Goal: Information Seeking & Learning: Check status

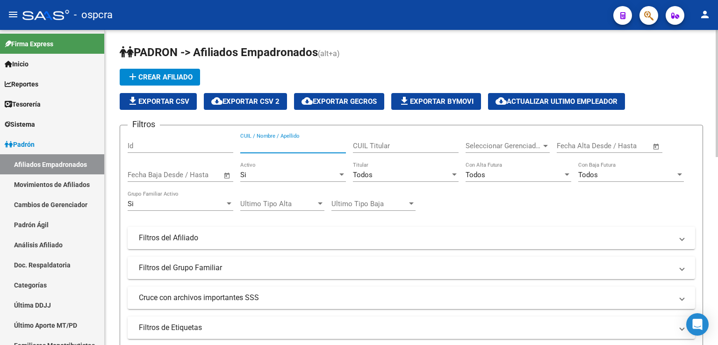
click at [271, 143] on input "CUIL / Nombre / Apellido" at bounding box center [293, 146] width 106 height 8
click at [282, 143] on input "CUIL / Nombre / Apellido" at bounding box center [293, 146] width 106 height 8
click at [282, 144] on input "CUIL / Nombre / Apellido" at bounding box center [293, 146] width 106 height 8
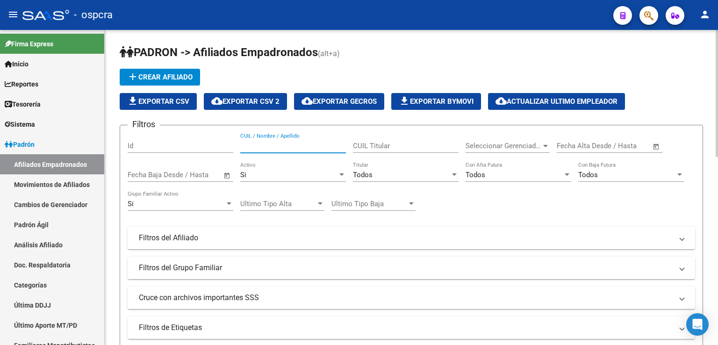
click at [282, 144] on input "CUIL / Nombre / Apellido" at bounding box center [293, 146] width 106 height 8
click at [276, 147] on input "CUIL / Nombre / Apellido" at bounding box center [293, 146] width 106 height 8
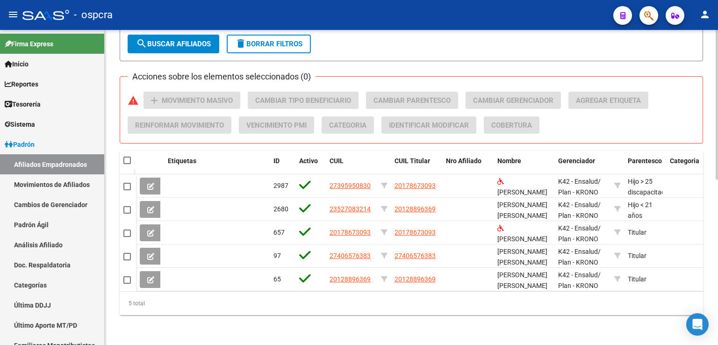
scroll to position [348, 0]
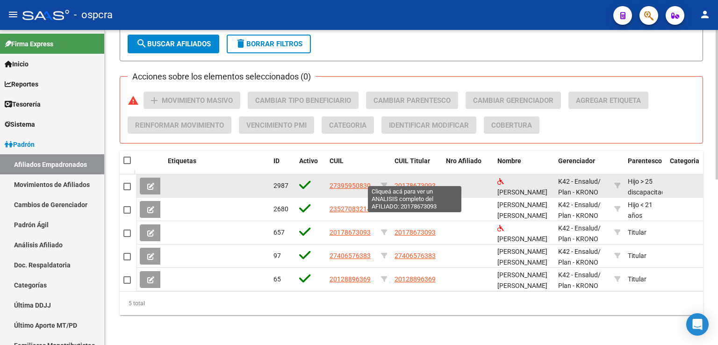
type input "GUTIERREZ"
click at [413, 182] on span "20178673093" at bounding box center [415, 185] width 41 height 7
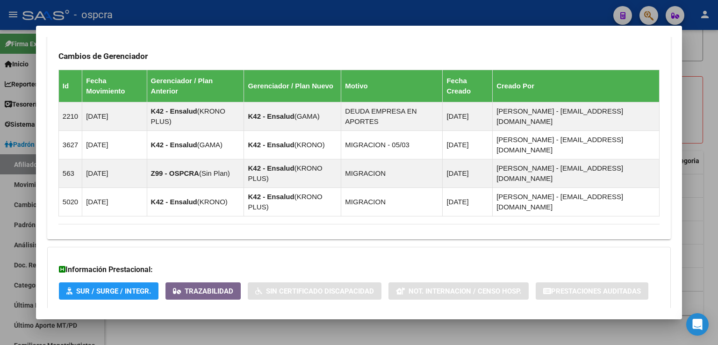
scroll to position [606, 0]
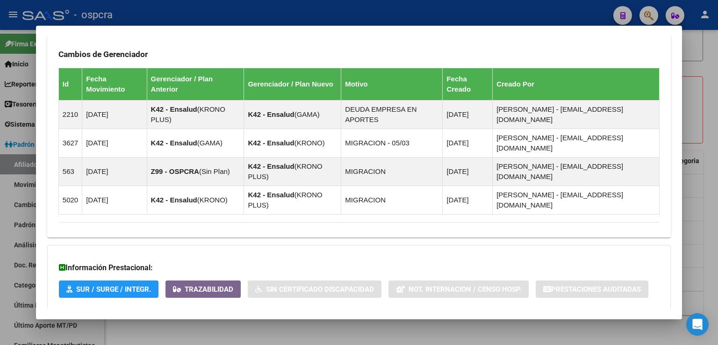
click at [221, 324] on span "Aportes y Contribuciones del Afiliado: 20178673093" at bounding box center [159, 328] width 175 height 9
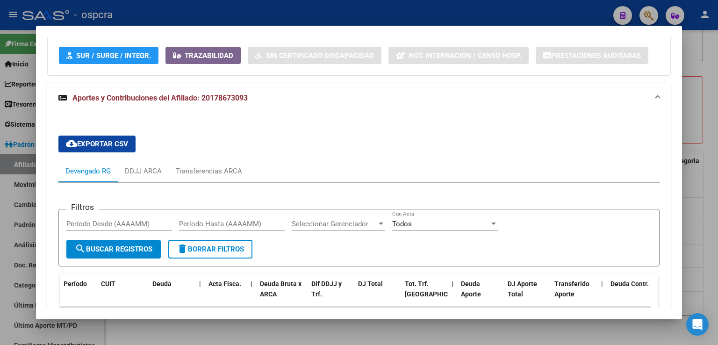
scroll to position [1027, 0]
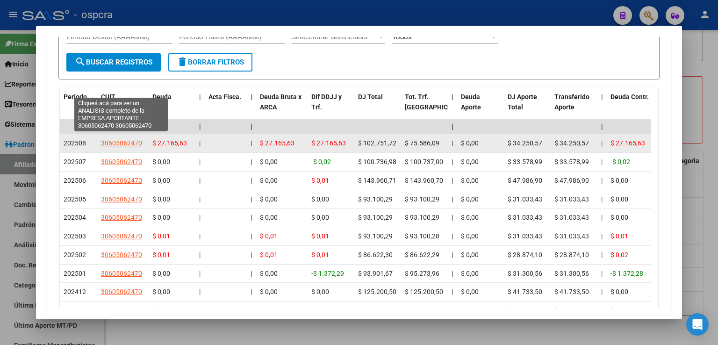
click at [133, 139] on span "30605062470" at bounding box center [121, 142] width 41 height 7
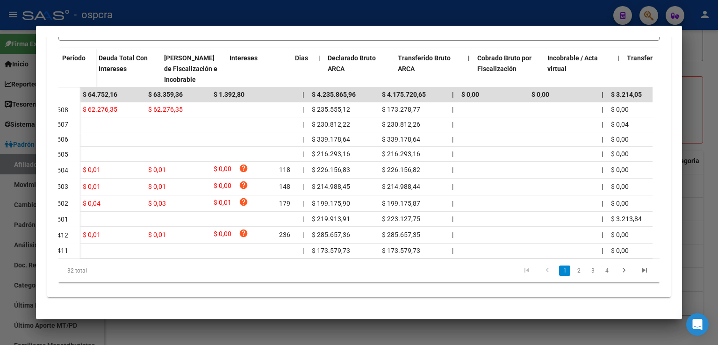
scroll to position [0, 0]
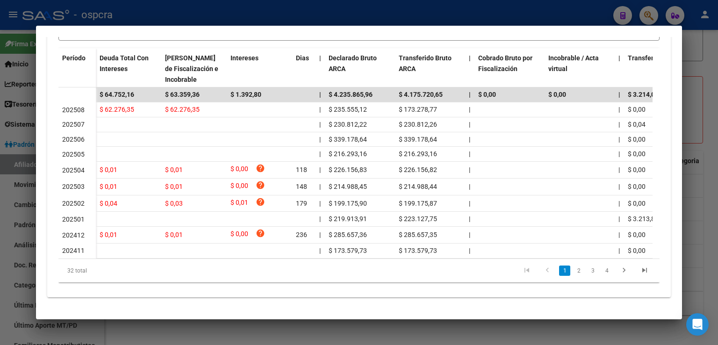
click at [692, 109] on div at bounding box center [359, 172] width 718 height 345
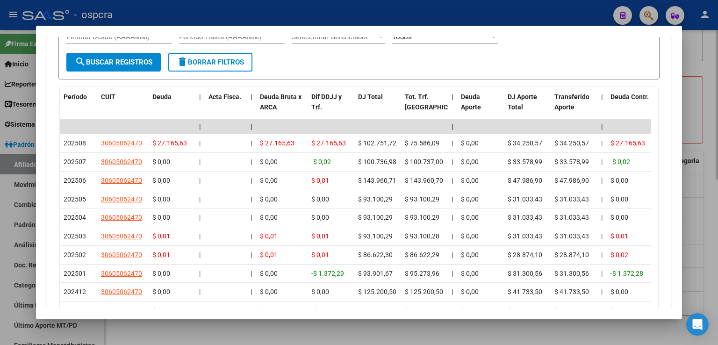
click at [715, 59] on div at bounding box center [359, 172] width 718 height 345
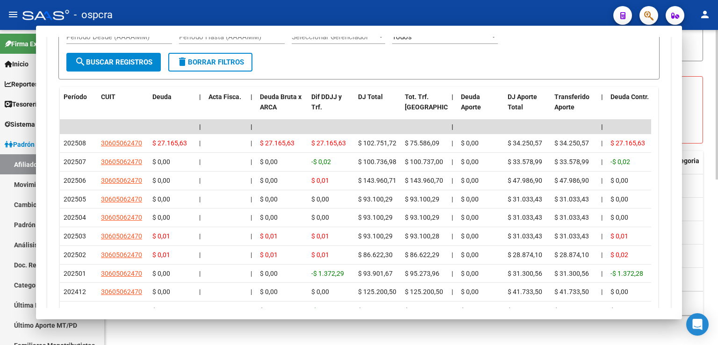
click at [703, 64] on div "[PERSON_NAME] -> Afiliados Empadronados (alt+a) add Crear Afiliado file_downloa…" at bounding box center [412, 9] width 584 height 612
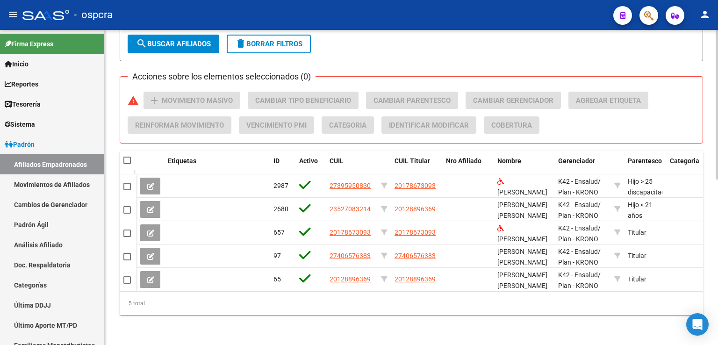
scroll to position [301, 0]
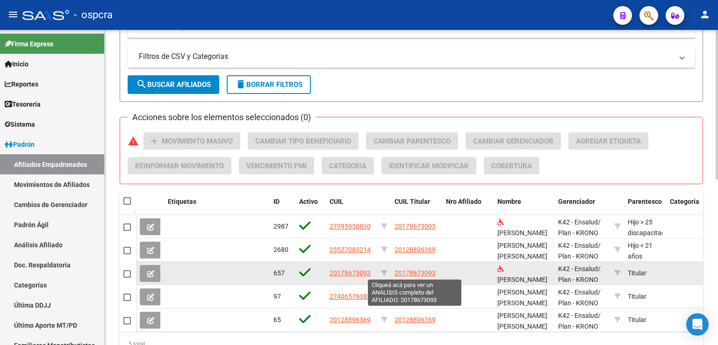
click at [422, 270] on span "20178673093" at bounding box center [415, 272] width 41 height 7
type textarea "20178673093"
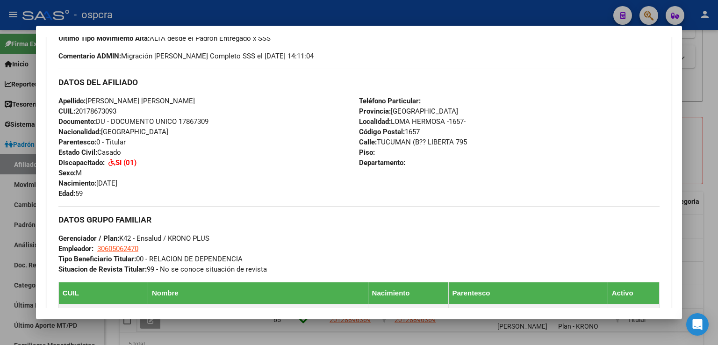
scroll to position [232, 0]
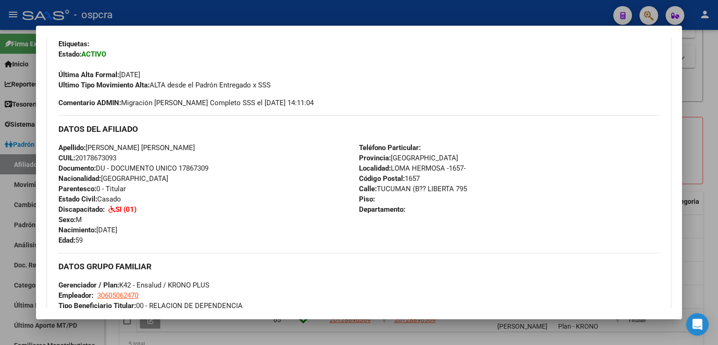
click at [698, 145] on div at bounding box center [359, 172] width 718 height 345
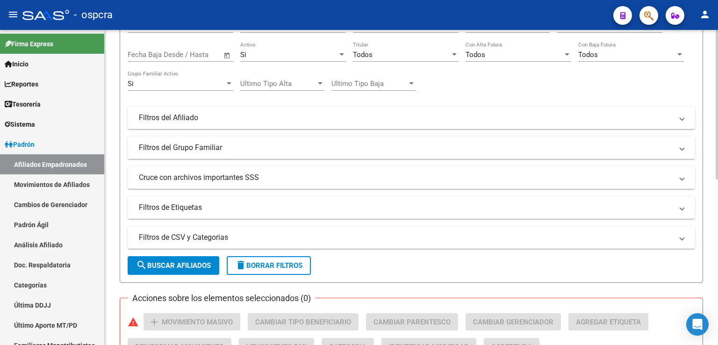
scroll to position [0, 0]
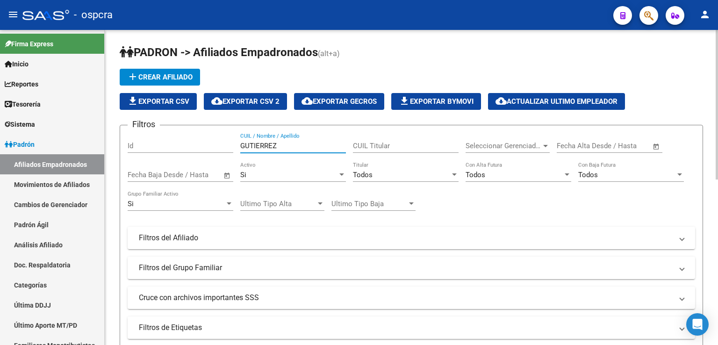
drag, startPoint x: 288, startPoint y: 145, endPoint x: 185, endPoint y: 146, distance: 103.4
click at [185, 146] on div "Filtros Id [PERSON_NAME] CUIL / Nombre / Apellido CUIL Titular Seleccionar Gere…" at bounding box center [412, 236] width 568 height 206
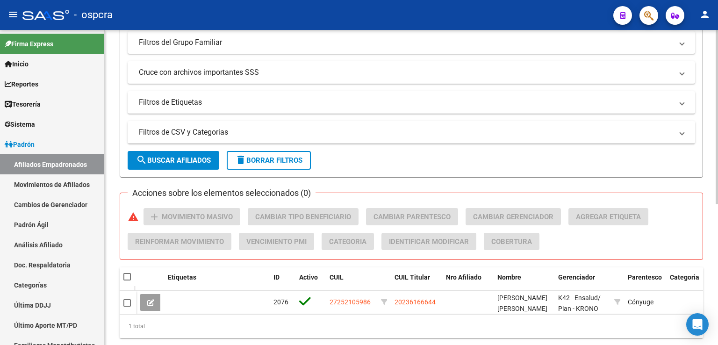
scroll to position [234, 0]
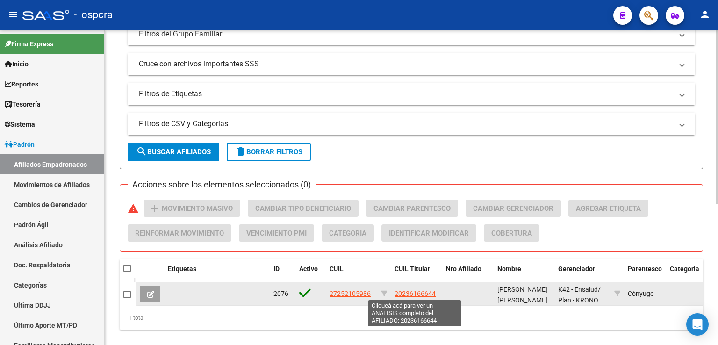
type input "25210598"
click at [414, 294] on span "20236166644" at bounding box center [415, 293] width 41 height 7
type textarea "20236166644"
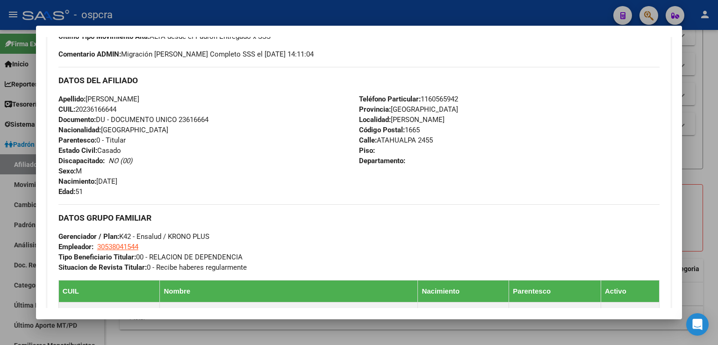
scroll to position [583, 0]
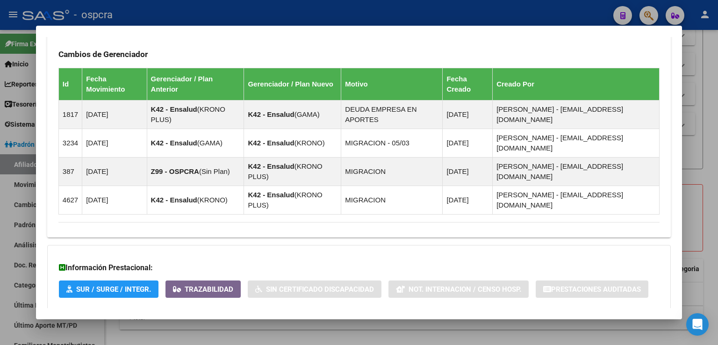
click at [230, 324] on span "Aportes y Contribuciones del Afiliado: 20236166644" at bounding box center [159, 328] width 175 height 9
click at [145, 327] on span "Aportes y Contribuciones del Afiliado: 20236166644" at bounding box center [159, 331] width 175 height 9
click at [87, 324] on span "Aportes y Contribuciones del Afiliado: 20236166644" at bounding box center [159, 328] width 175 height 9
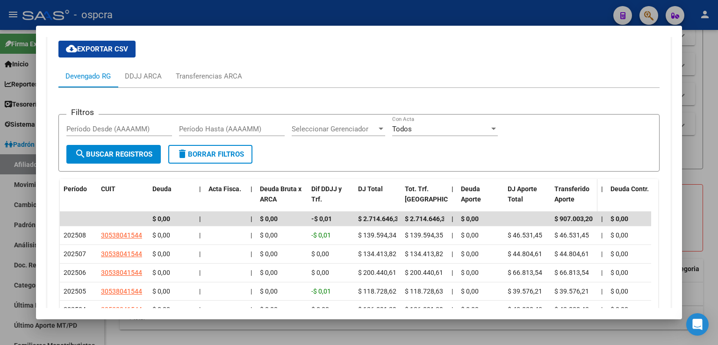
scroll to position [899, 0]
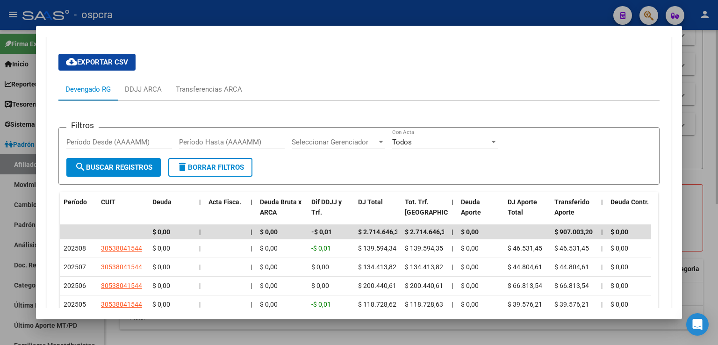
click at [692, 101] on div at bounding box center [359, 172] width 718 height 345
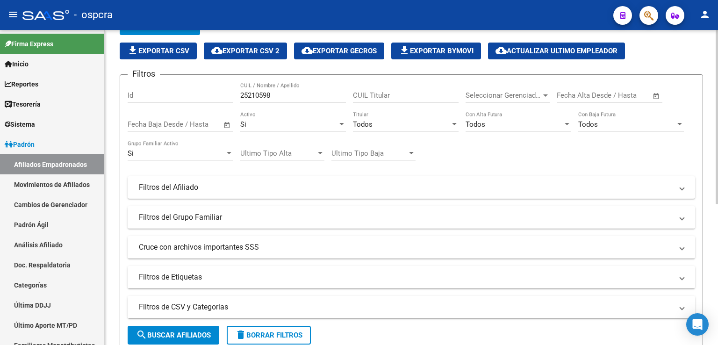
scroll to position [0, 0]
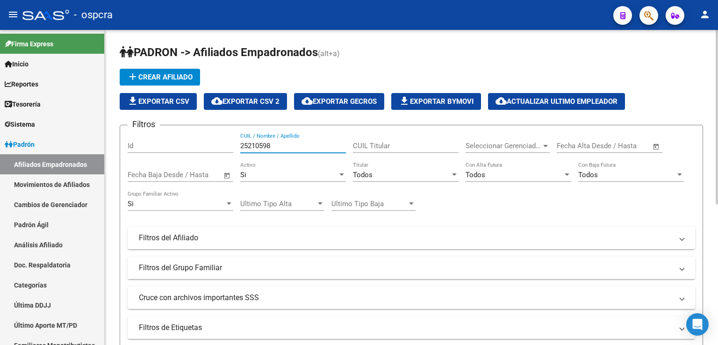
drag, startPoint x: 281, startPoint y: 143, endPoint x: 185, endPoint y: 137, distance: 95.6
click at [185, 137] on div "Filtros Id 25210598 CUIL / Nombre / Apellido CUIL Titular Seleccionar Gerenciad…" at bounding box center [412, 236] width 568 height 206
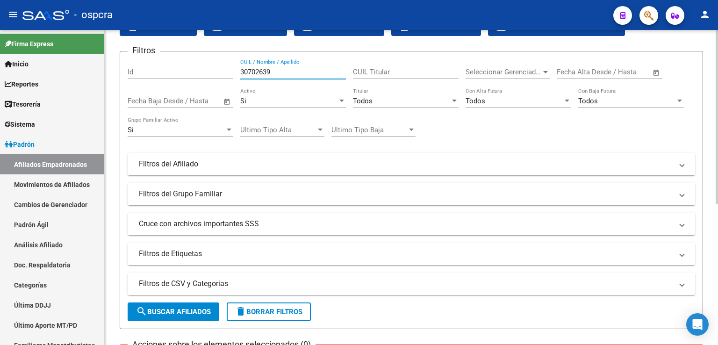
scroll to position [254, 0]
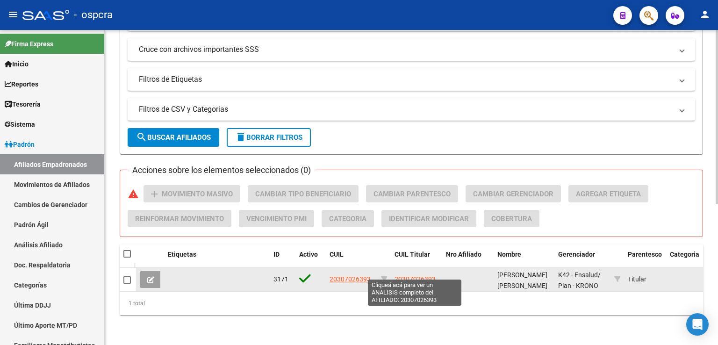
type input "30702639"
click at [410, 275] on span "20307026393" at bounding box center [415, 278] width 41 height 7
type textarea "20307026393"
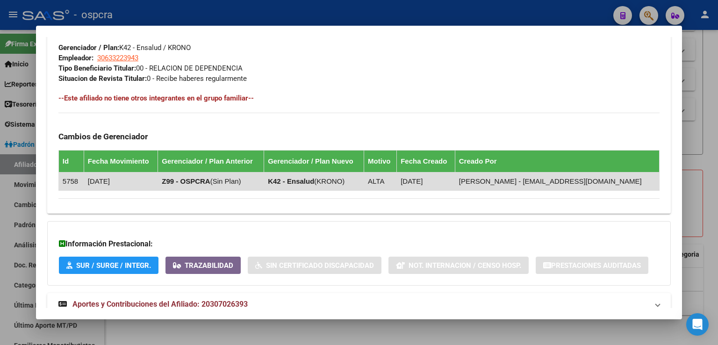
scroll to position [498, 0]
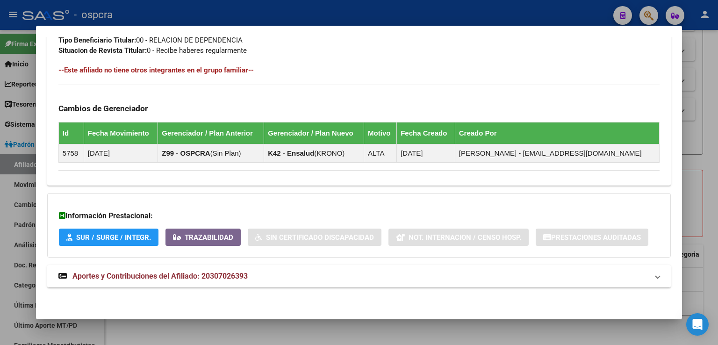
click at [228, 277] on span "Aportes y Contribuciones del Afiliado: 20307026393" at bounding box center [159, 276] width 175 height 9
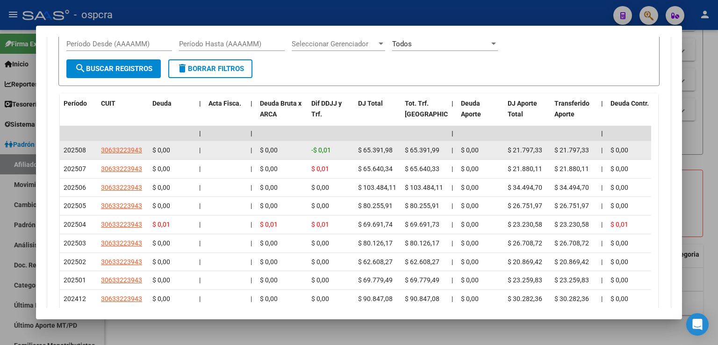
scroll to position [872, 0]
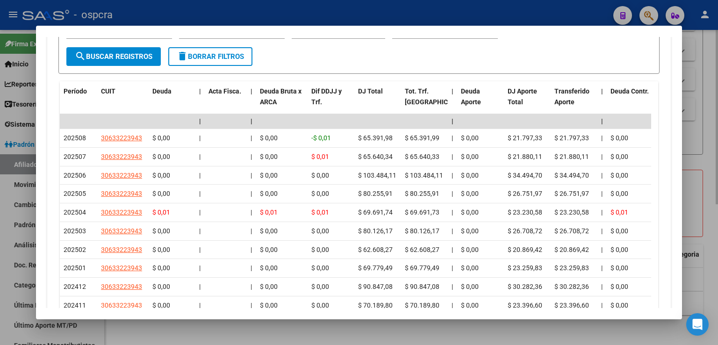
click at [696, 137] on div at bounding box center [359, 172] width 718 height 345
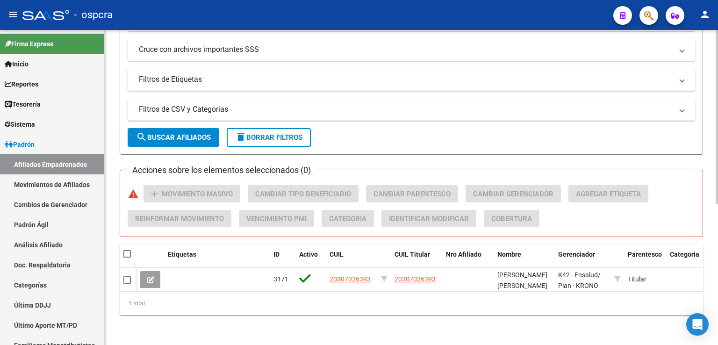
scroll to position [0, 0]
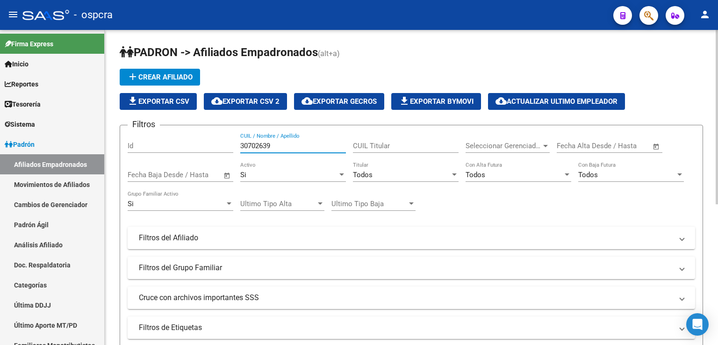
drag, startPoint x: 266, startPoint y: 142, endPoint x: 208, endPoint y: 141, distance: 58.0
click at [208, 141] on div "Filtros Id 30702639 CUIL / Nombre / Apellido CUIL Titular Seleccionar Gerenciad…" at bounding box center [412, 236] width 568 height 206
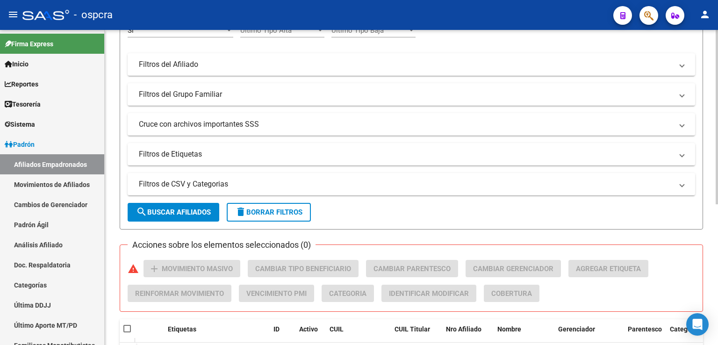
scroll to position [254, 0]
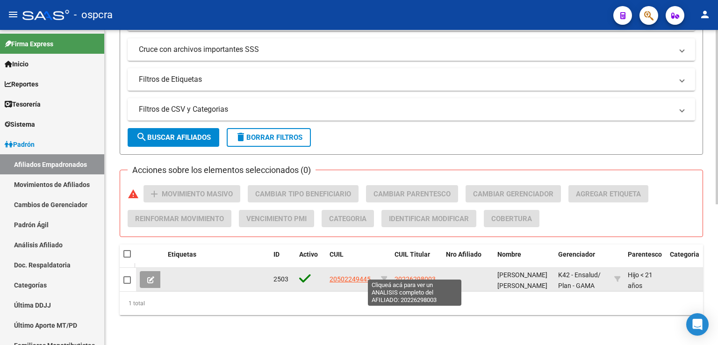
type input "50224944"
click at [425, 275] on span "20226298003" at bounding box center [415, 278] width 41 height 7
type textarea "20226298003"
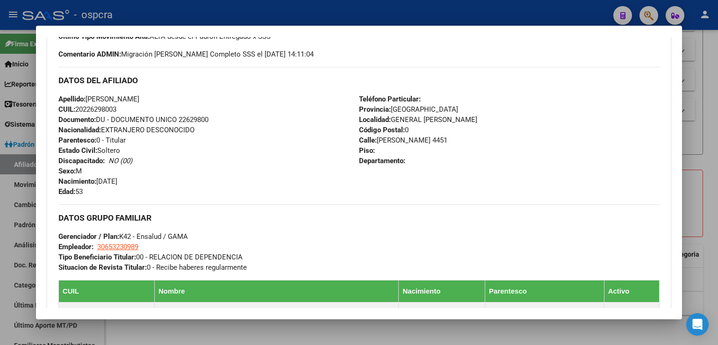
scroll to position [624, 0]
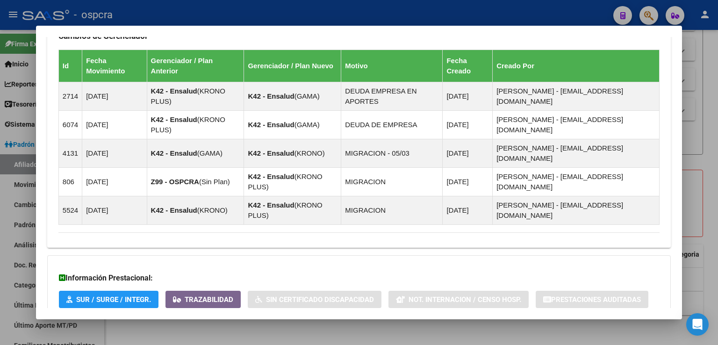
click at [212, 334] on span "Aportes y Contribuciones del Afiliado: 20226298003" at bounding box center [159, 338] width 175 height 9
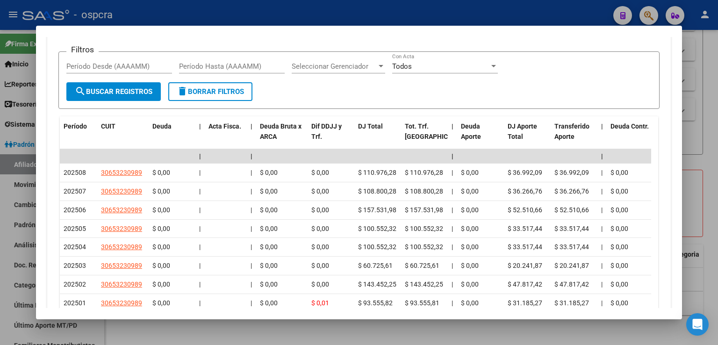
scroll to position [1045, 0]
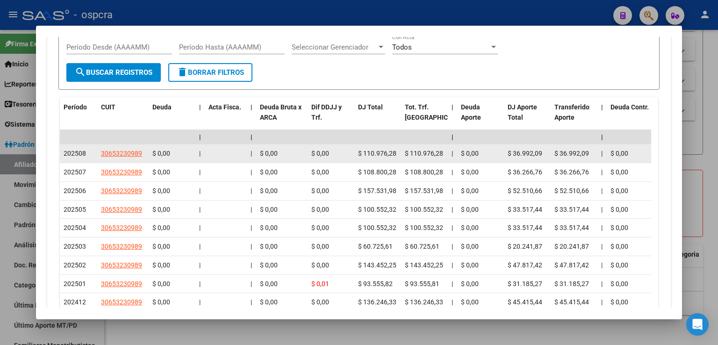
drag, startPoint x: 705, startPoint y: 146, endPoint x: 509, endPoint y: 94, distance: 202.8
click at [705, 146] on div at bounding box center [359, 172] width 718 height 345
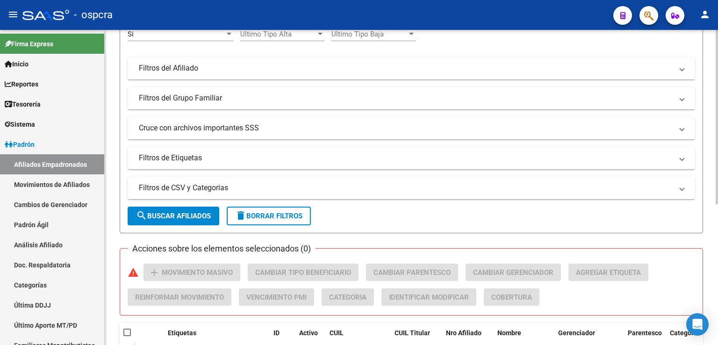
scroll to position [21, 0]
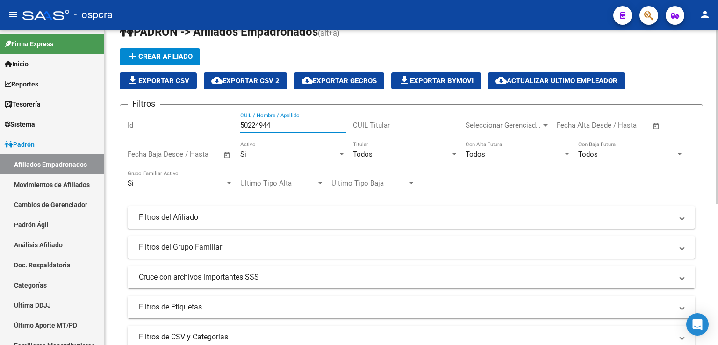
drag, startPoint x: 290, startPoint y: 128, endPoint x: 217, endPoint y: 123, distance: 72.6
click at [217, 123] on div "Filtros Id 50224944 CUIL / Nombre / Apellido CUIL Titular Seleccionar Gerenciad…" at bounding box center [412, 215] width 568 height 206
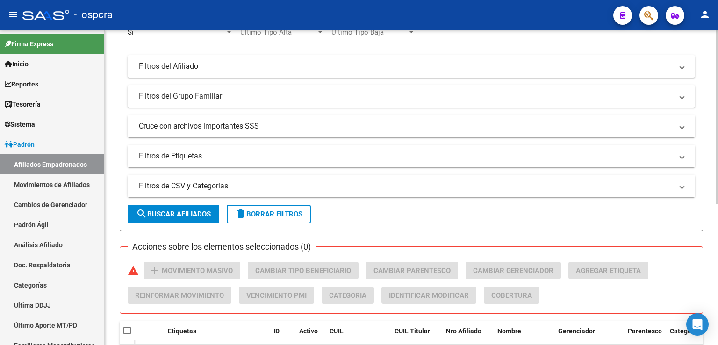
scroll to position [254, 0]
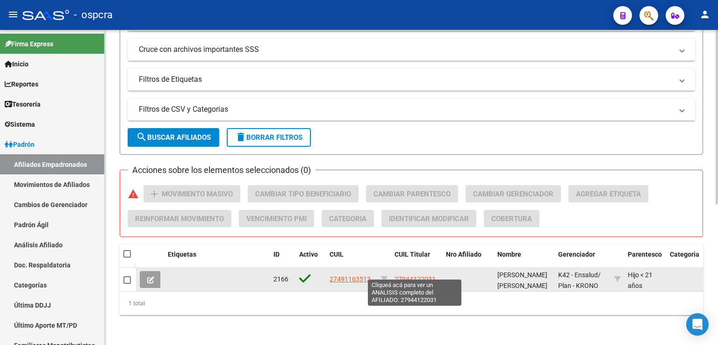
type input "49116351"
click at [406, 275] on span "27944122031" at bounding box center [415, 278] width 41 height 7
type textarea "27944122031"
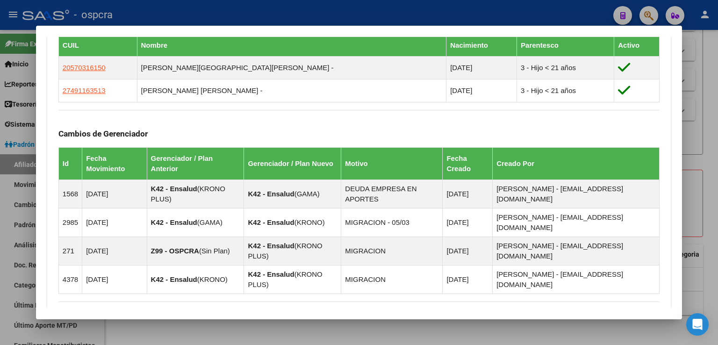
scroll to position [606, 0]
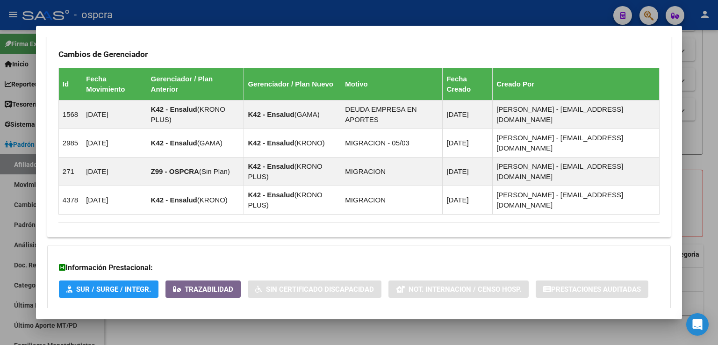
click at [230, 317] on mat-expansion-panel-header "Aportes y Contribuciones del Afiliado: 27944122031" at bounding box center [359, 328] width 624 height 22
click at [239, 327] on span "Aportes y Contribuciones del Afiliado: 27944122031" at bounding box center [159, 331] width 175 height 9
click at [234, 324] on span "Aportes y Contribuciones del Afiliado: 27944122031" at bounding box center [159, 328] width 175 height 9
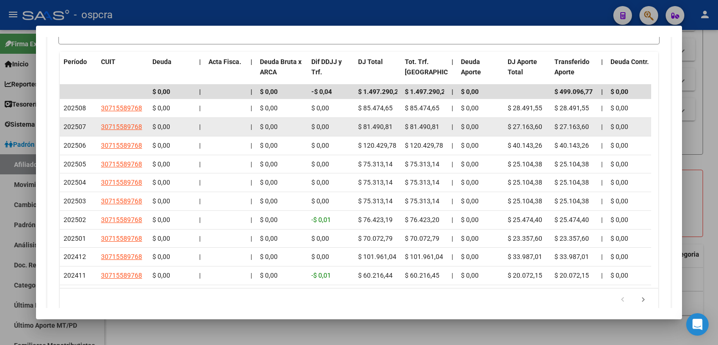
scroll to position [1015, 0]
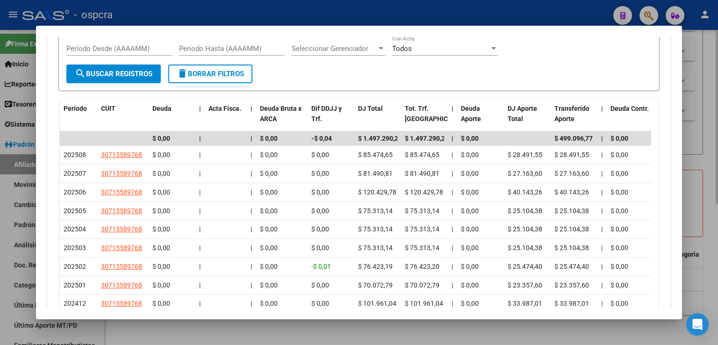
drag, startPoint x: 700, startPoint y: 103, endPoint x: 685, endPoint y: 145, distance: 44.0
click at [700, 103] on div at bounding box center [359, 172] width 718 height 345
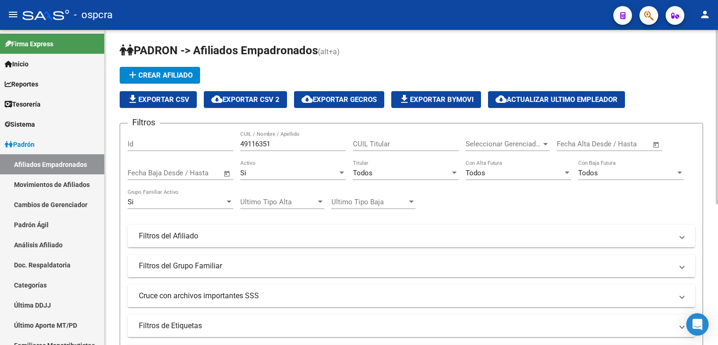
scroll to position [0, 0]
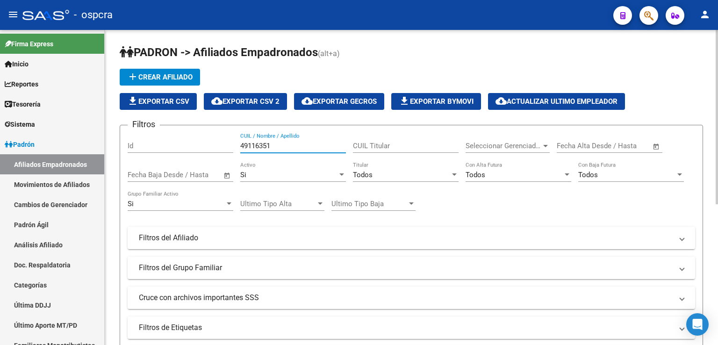
drag, startPoint x: 287, startPoint y: 146, endPoint x: 248, endPoint y: 151, distance: 39.0
click at [225, 152] on div "Filtros Id 49116351 CUIL / Nombre / Apellido CUIL Titular Seleccionar Gerenciad…" at bounding box center [412, 236] width 568 height 206
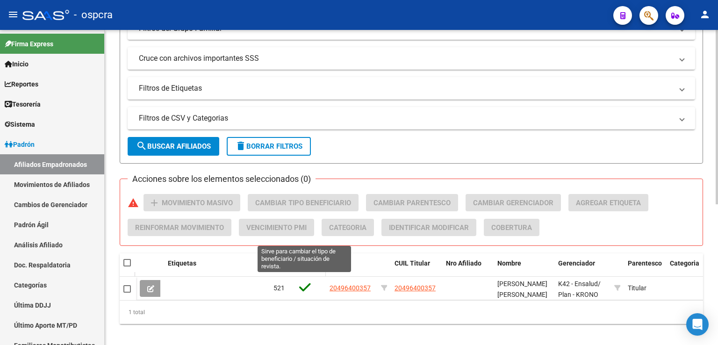
scroll to position [254, 0]
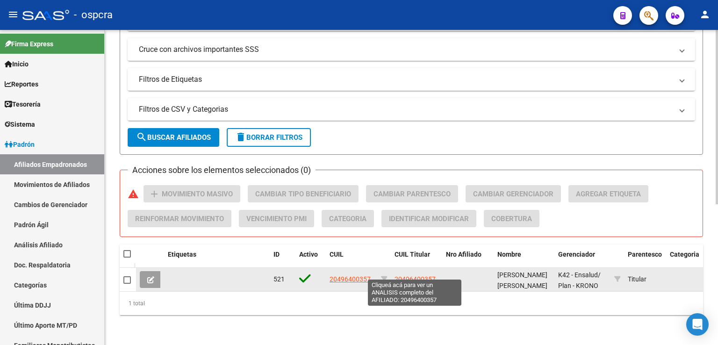
type input "[PERSON_NAME]"
click at [416, 275] on span "20496400357" at bounding box center [415, 278] width 41 height 7
type textarea "20496400357"
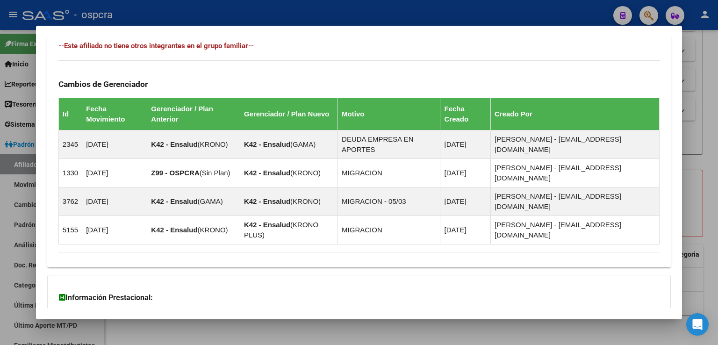
scroll to position [552, 0]
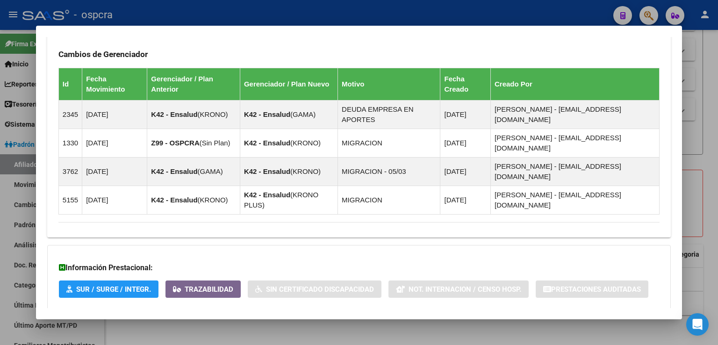
click at [239, 317] on mat-expansion-panel-header "Aportes y Contribuciones del Afiliado: 20496400357" at bounding box center [359, 328] width 624 height 22
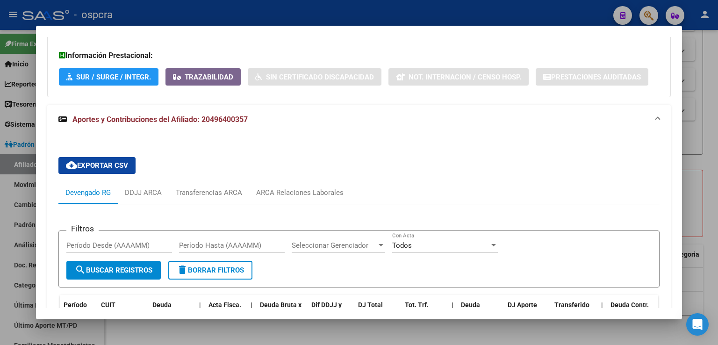
scroll to position [973, 0]
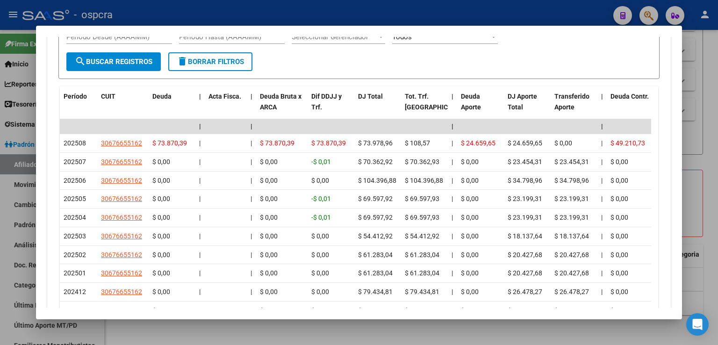
click at [690, 111] on div at bounding box center [359, 172] width 718 height 345
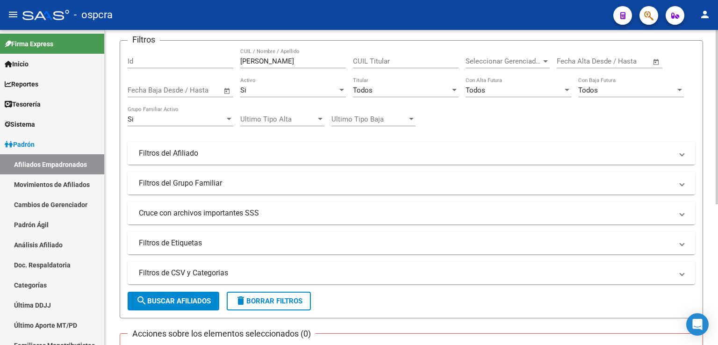
scroll to position [0, 0]
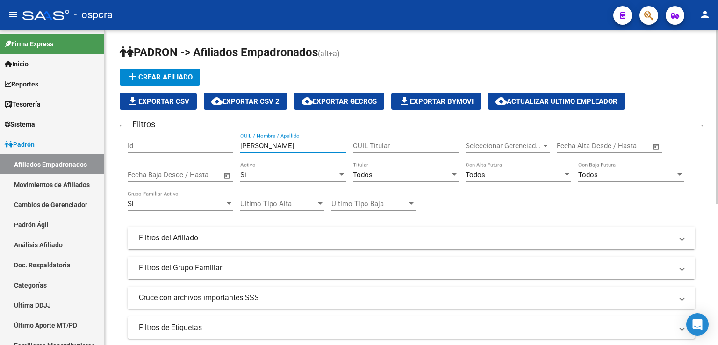
drag, startPoint x: 298, startPoint y: 145, endPoint x: 198, endPoint y: 144, distance: 100.1
click at [198, 144] on div "Filtros Id [PERSON_NAME] CUIL / Nombre / Apellido CUIL Titular Seleccionar Gere…" at bounding box center [412, 236] width 568 height 206
drag, startPoint x: 250, startPoint y: 147, endPoint x: 229, endPoint y: 151, distance: 21.4
click at [225, 151] on div "Filtros Id [PERSON_NAME] CUIL / Nombre / Apellido CUIL Titular Seleccionar Gere…" at bounding box center [412, 236] width 568 height 206
drag, startPoint x: 279, startPoint y: 145, endPoint x: 194, endPoint y: 139, distance: 85.8
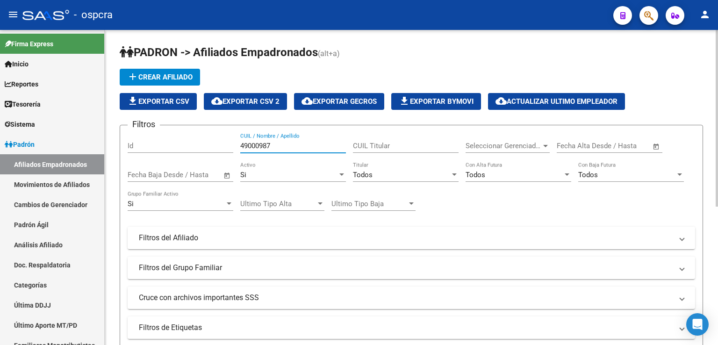
click at [194, 139] on div "Filtros Id 49000987 CUIL / Nombre / Apellido CUIL Titular Seleccionar Gerenciad…" at bounding box center [412, 236] width 568 height 206
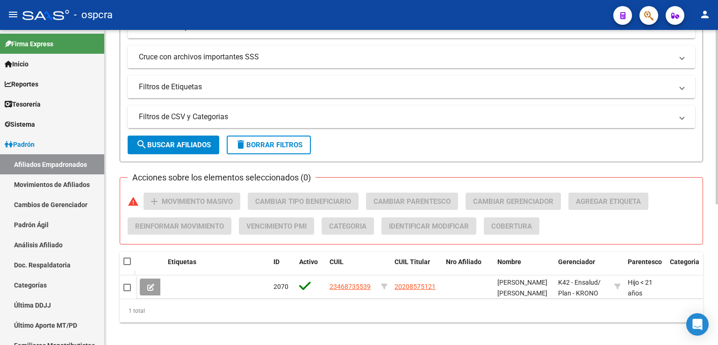
scroll to position [254, 0]
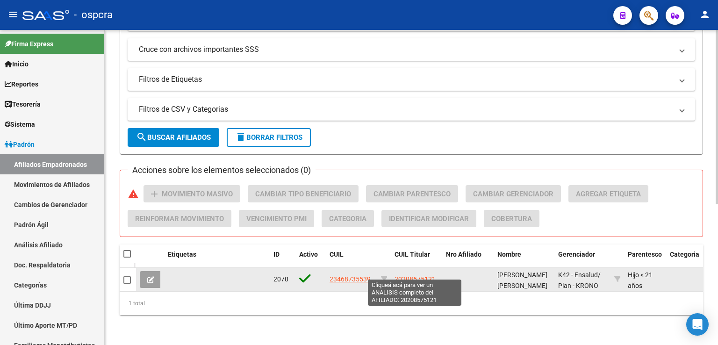
type input "46873553"
click at [420, 275] on span "20208575121" at bounding box center [415, 278] width 41 height 7
type textarea "20208575121"
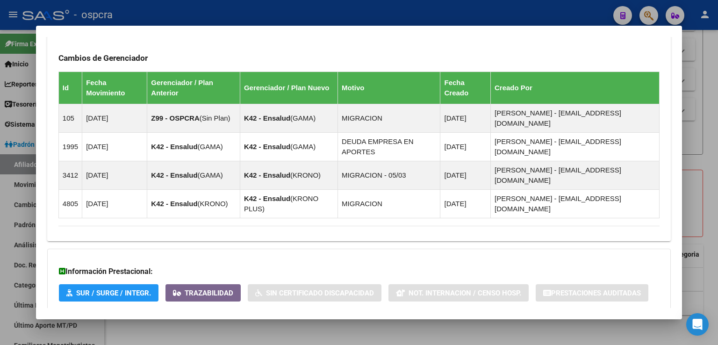
scroll to position [572, 0]
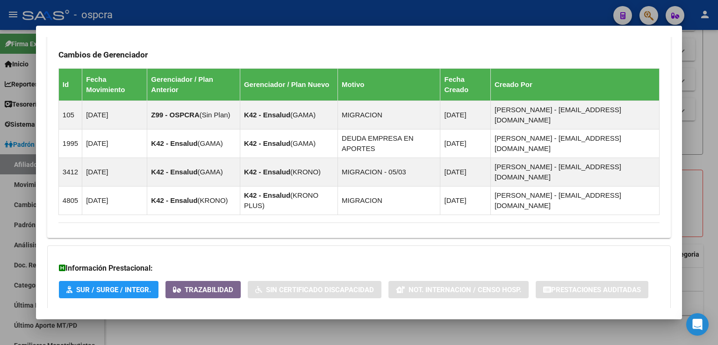
click at [208, 324] on span "Aportes y Contribuciones del Afiliado: 20208575121" at bounding box center [159, 328] width 175 height 9
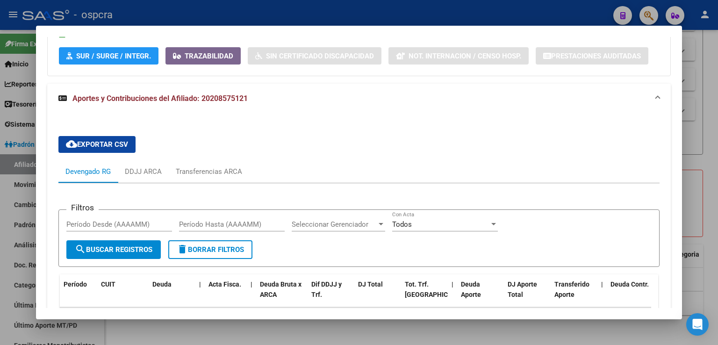
scroll to position [993, 0]
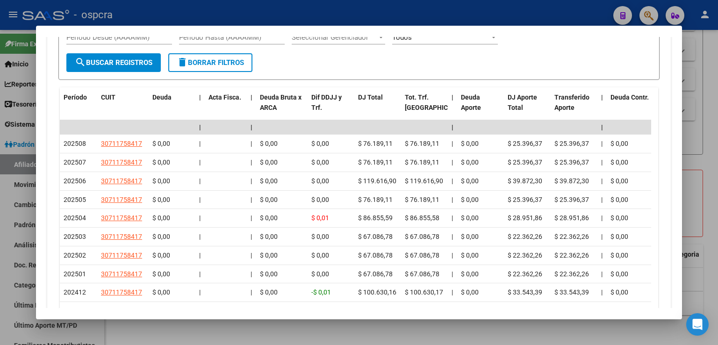
click at [708, 116] on div at bounding box center [359, 172] width 718 height 345
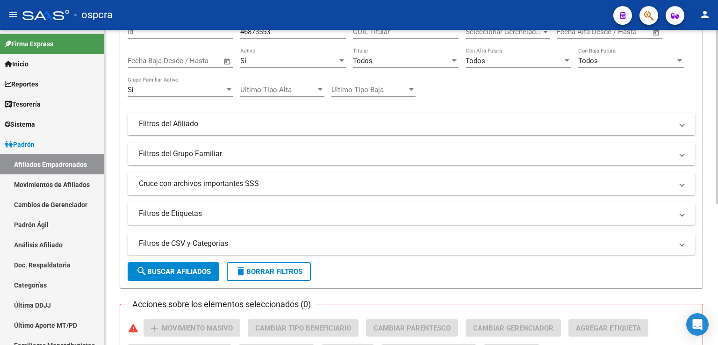
scroll to position [0, 0]
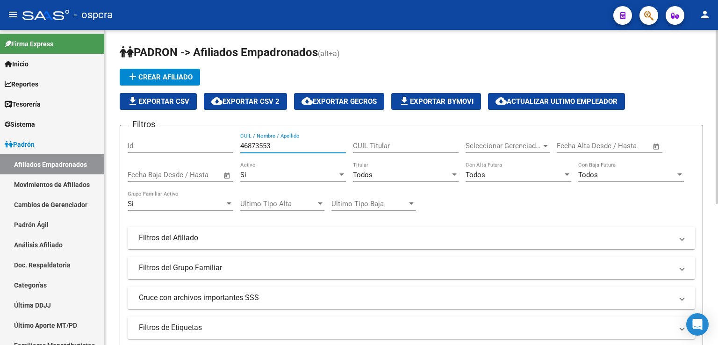
drag, startPoint x: 279, startPoint y: 147, endPoint x: 175, endPoint y: 150, distance: 103.9
click at [175, 150] on div "Filtros Id 46873553 CUIL / Nombre / Apellido CUIL Titular Seleccionar Gerenciad…" at bounding box center [412, 236] width 568 height 206
drag, startPoint x: 273, startPoint y: 144, endPoint x: 189, endPoint y: 138, distance: 84.3
click at [189, 138] on div "Filtros Id [PERSON_NAME] CUIL / Nombre / Apellido CUIL Titular Seleccionar Gere…" at bounding box center [412, 236] width 568 height 206
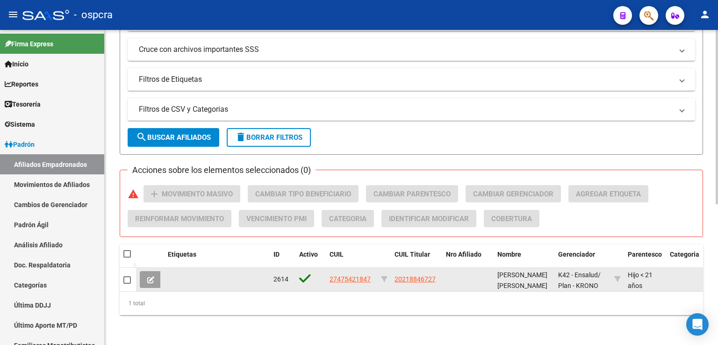
type input "47542184"
click at [410, 275] on span "20218846727" at bounding box center [415, 278] width 41 height 7
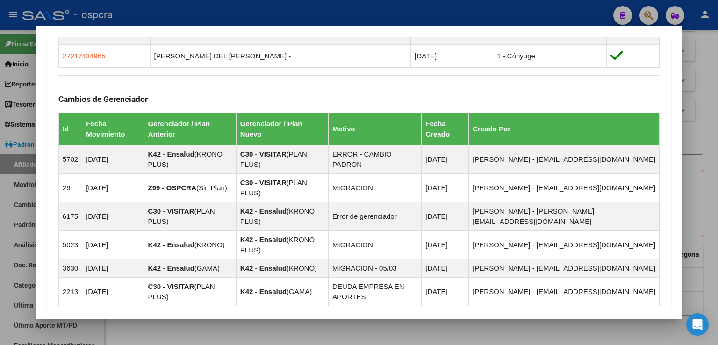
scroll to position [694, 0]
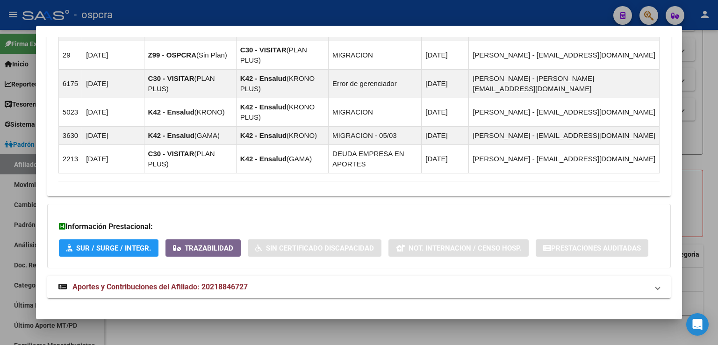
click at [225, 282] on span "Aportes y Contribuciones del Afiliado: 20218846727" at bounding box center [159, 286] width 175 height 9
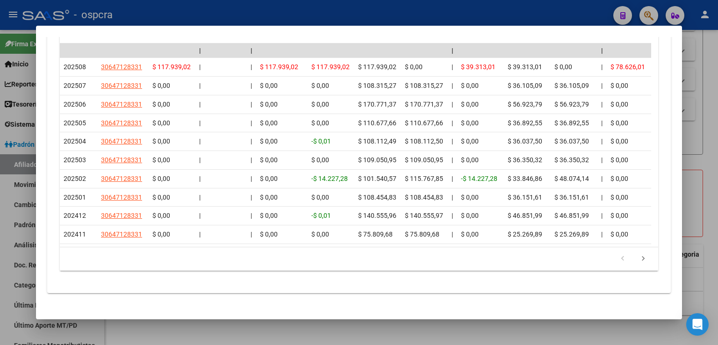
scroll to position [1103, 0]
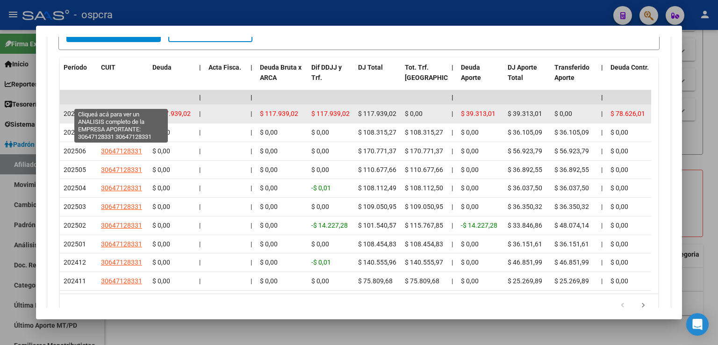
click at [116, 110] on span "30647128331" at bounding box center [121, 113] width 41 height 7
type textarea "30647128331"
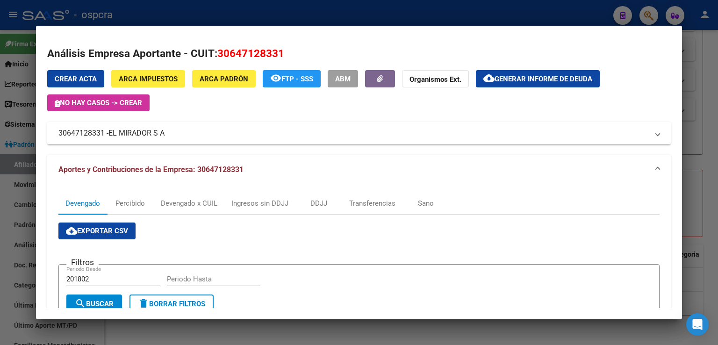
scroll to position [280, 0]
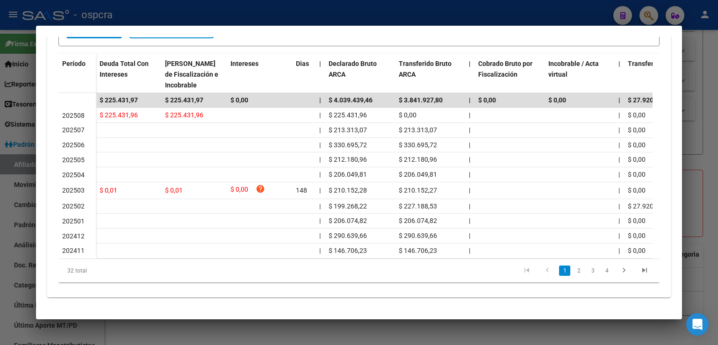
click at [705, 135] on div at bounding box center [359, 172] width 718 height 345
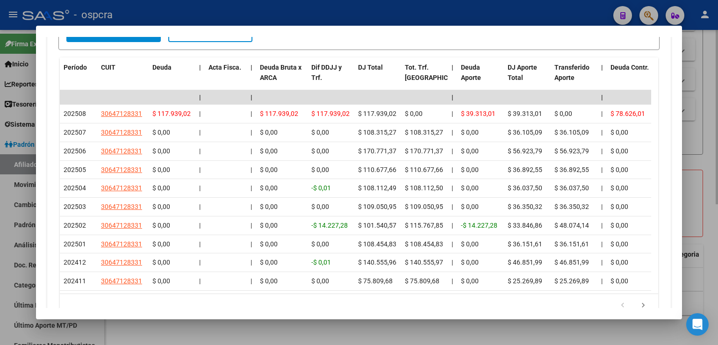
drag, startPoint x: 713, startPoint y: 64, endPoint x: 326, endPoint y: 339, distance: 474.9
click at [713, 64] on div at bounding box center [359, 172] width 718 height 345
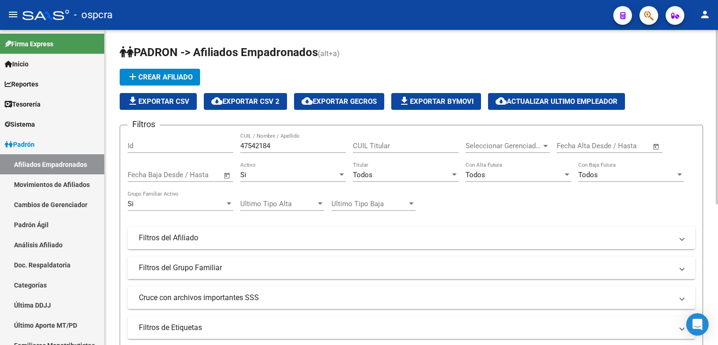
scroll to position [0, 0]
drag, startPoint x: 273, startPoint y: 142, endPoint x: 148, endPoint y: 142, distance: 125.3
click at [148, 142] on div "Filtros Id 47542184 CUIL / Nombre / Apellido CUIL Titular Seleccionar Gerenciad…" at bounding box center [412, 236] width 568 height 206
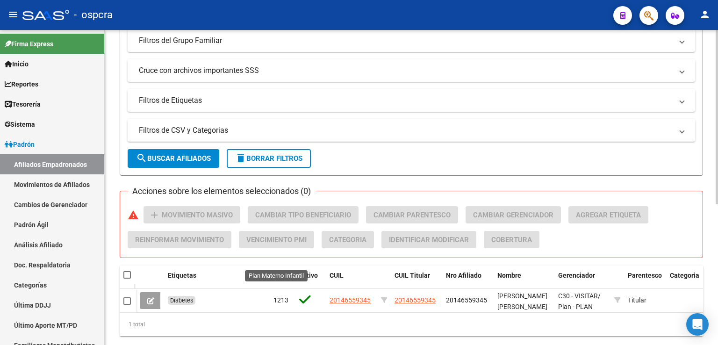
scroll to position [208, 0]
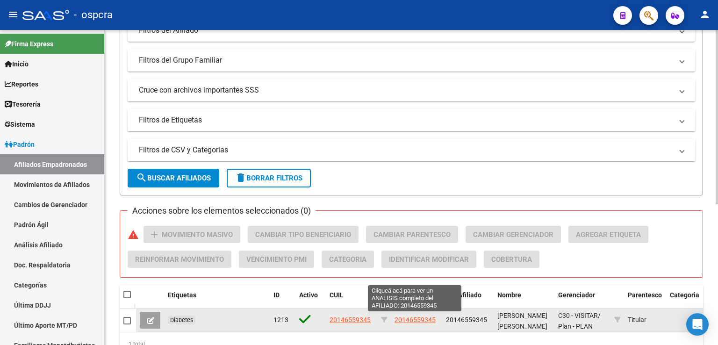
type input "[PERSON_NAME]"
click at [408, 320] on span "20146559345" at bounding box center [415, 319] width 41 height 7
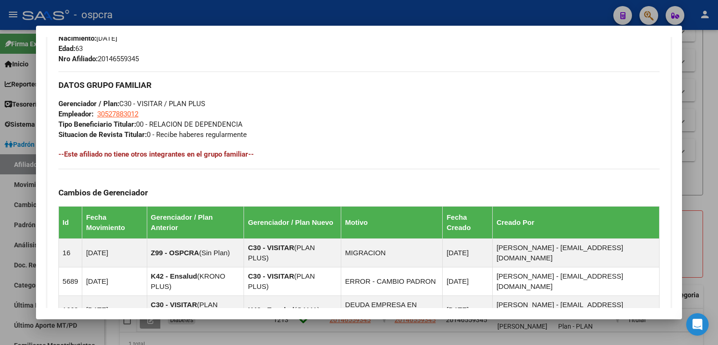
scroll to position [570, 0]
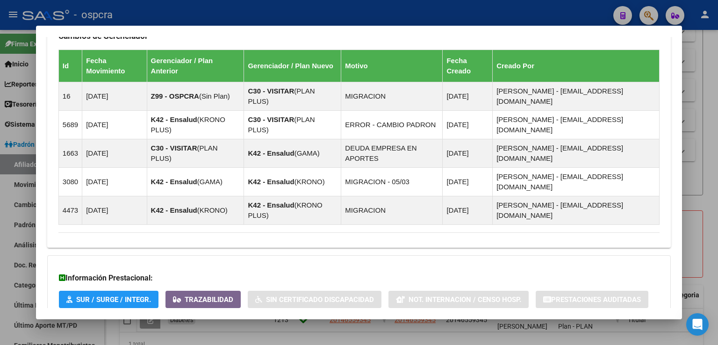
click at [236, 334] on span "Aportes y Contribuciones del Afiliado: 20146559345" at bounding box center [159, 338] width 175 height 9
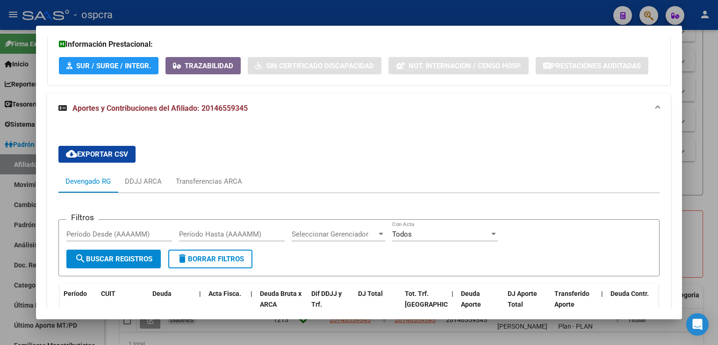
scroll to position [944, 0]
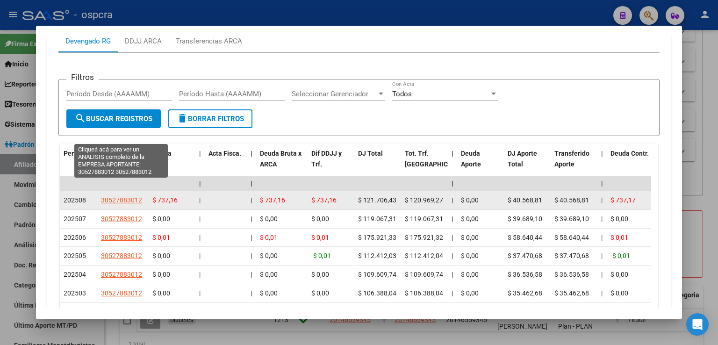
click at [135, 196] on span "30527883012" at bounding box center [121, 199] width 41 height 7
type textarea "30527883012"
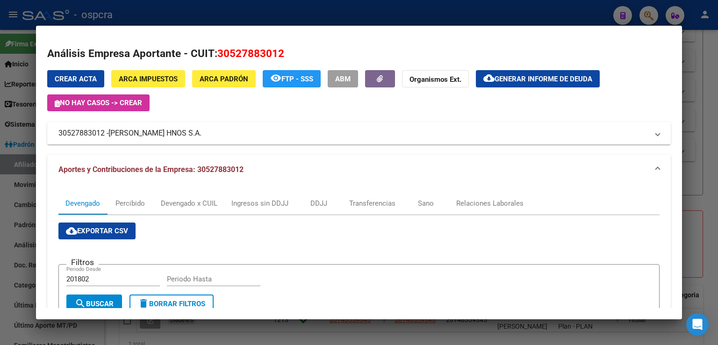
scroll to position [284, 0]
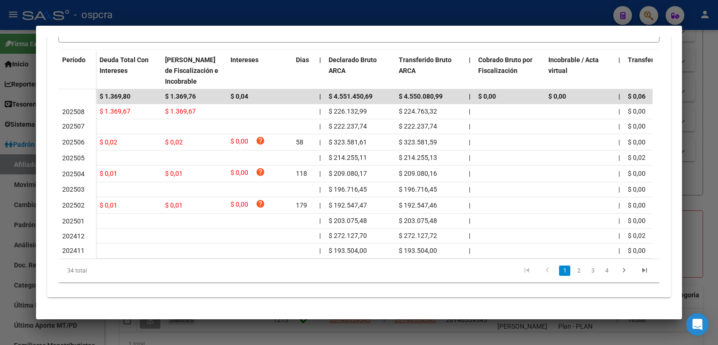
click at [702, 140] on div at bounding box center [359, 172] width 718 height 345
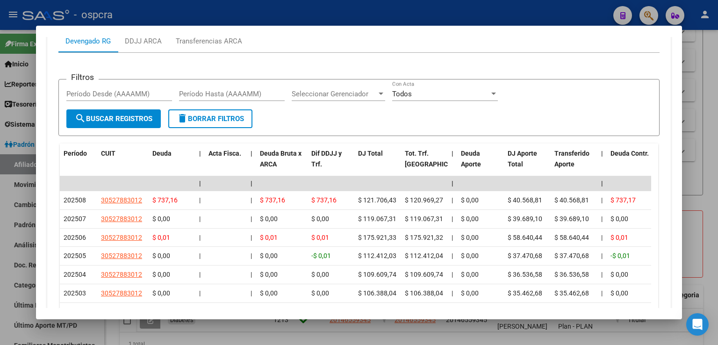
click at [709, 138] on div at bounding box center [359, 172] width 718 height 345
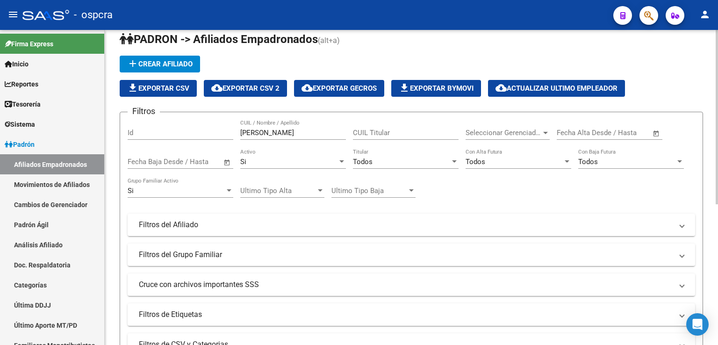
scroll to position [0, 0]
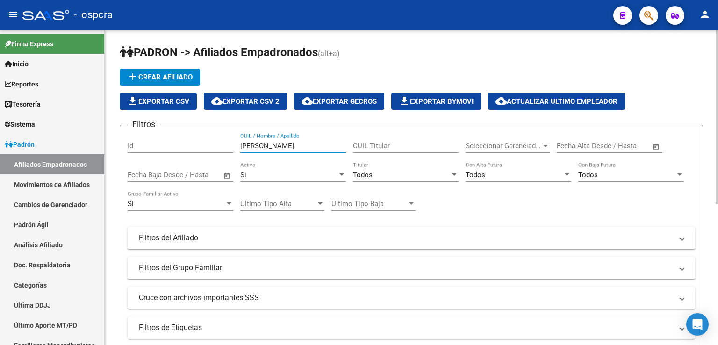
click at [304, 144] on input "[PERSON_NAME]" at bounding box center [293, 146] width 106 height 8
